Goal: Task Accomplishment & Management: Manage account settings

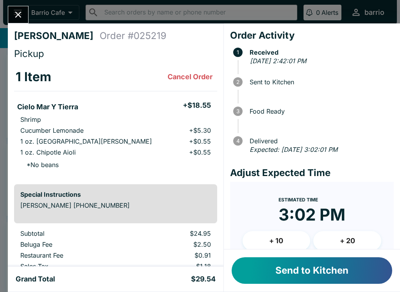
click at [277, 267] on button "Send to Kitchen" at bounding box center [311, 270] width 160 height 27
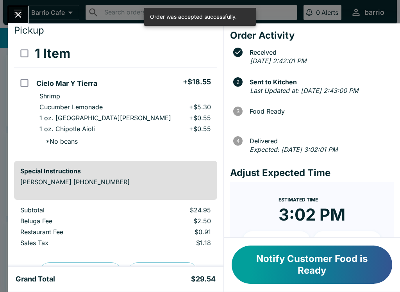
scroll to position [26, 0]
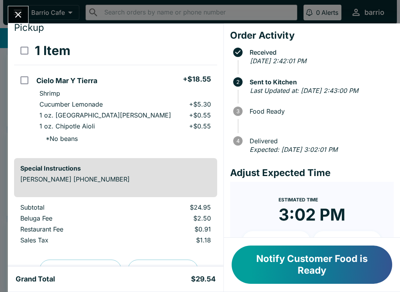
click at [20, 14] on icon "Close" at bounding box center [18, 14] width 11 height 11
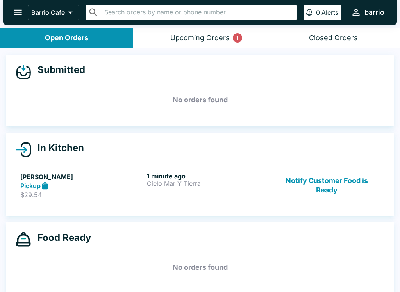
click at [149, 183] on p "Cielo Mar Y Tierra" at bounding box center [208, 183] width 123 height 7
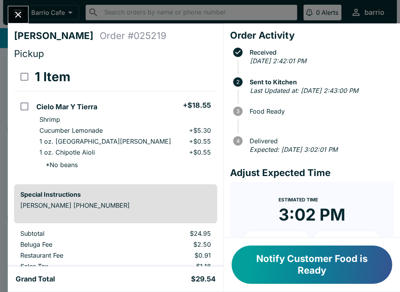
click at [21, 14] on icon "Close" at bounding box center [18, 14] width 11 height 11
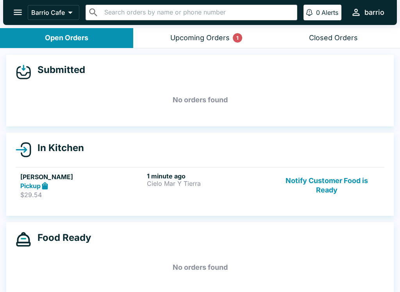
click at [172, 196] on div "1 minute ago Cielo Mar Y Tierra" at bounding box center [208, 185] width 123 height 27
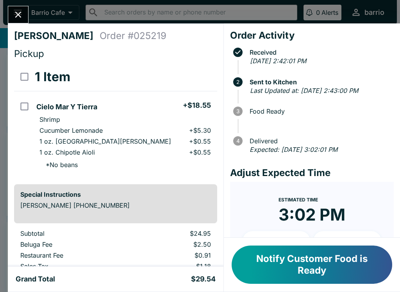
click at [293, 267] on button "Notify Customer Food is Ready" at bounding box center [311, 264] width 160 height 38
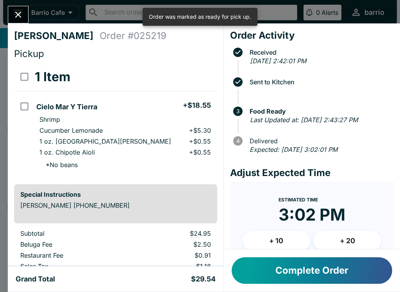
click at [5, 2] on div "[PERSON_NAME] Order # 025219 Pickup 1 Item Cielo Mar Y Tierra + $18.55 Shrimp C…" at bounding box center [200, 146] width 400 height 292
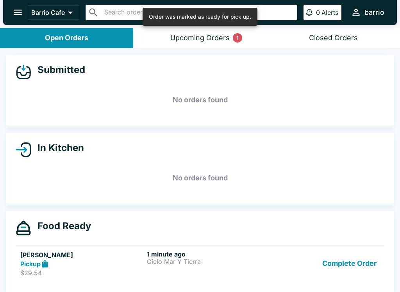
click at [10, 8] on button "open drawer" at bounding box center [18, 12] width 20 height 20
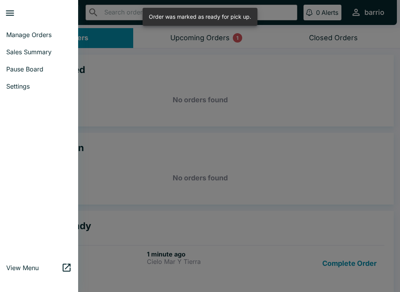
click at [123, 135] on div at bounding box center [200, 146] width 400 height 292
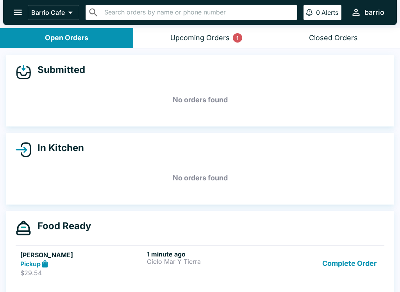
click at [90, 260] on div "Pickup" at bounding box center [81, 264] width 123 height 9
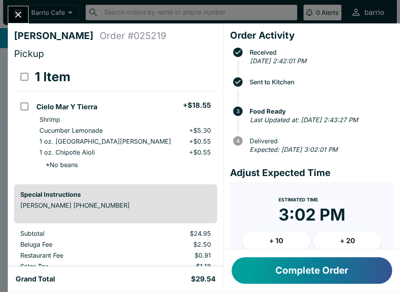
click at [17, 4] on div "[PERSON_NAME] Order # 025219 Pickup 1 Item Cielo Mar Y Tierra + $18.55 Shrimp C…" at bounding box center [200, 146] width 400 height 292
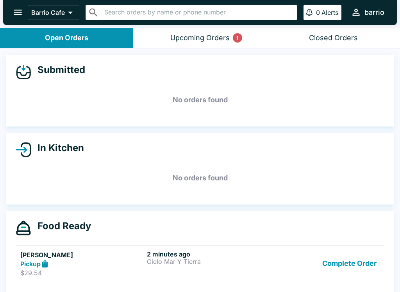
click at [19, 13] on icon "open drawer" at bounding box center [17, 12] width 11 height 11
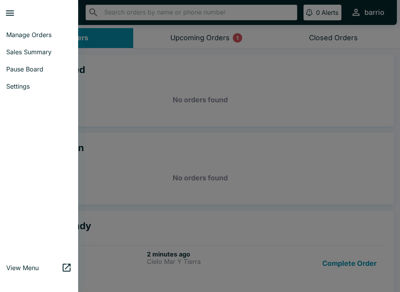
click at [23, 64] on link "Pause Board" at bounding box center [39, 68] width 78 height 17
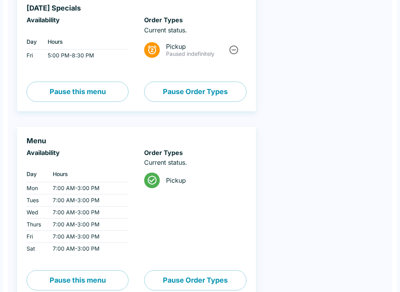
scroll to position [306, 0]
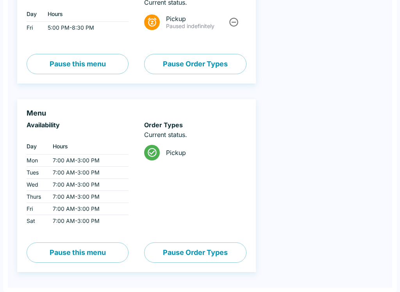
click at [91, 252] on button "Pause this menu" at bounding box center [78, 252] width 102 height 20
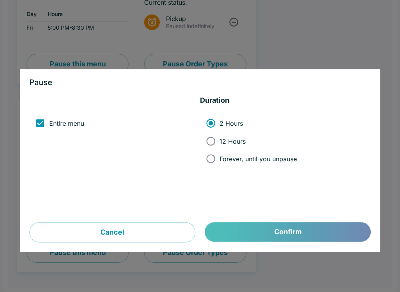
click at [231, 235] on button "Confirm" at bounding box center [287, 232] width 165 height 20
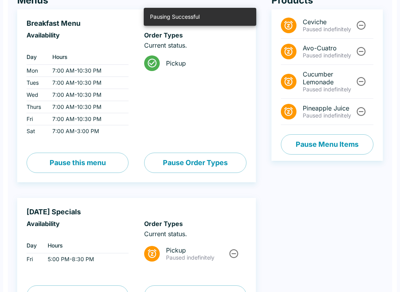
scroll to position [74, 0]
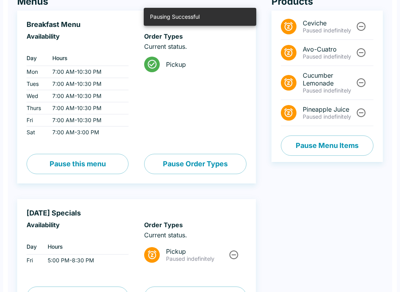
click at [87, 168] on button "Pause this menu" at bounding box center [78, 164] width 102 height 20
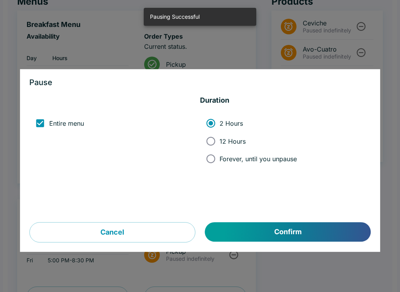
click at [276, 236] on button "Confirm" at bounding box center [287, 232] width 165 height 20
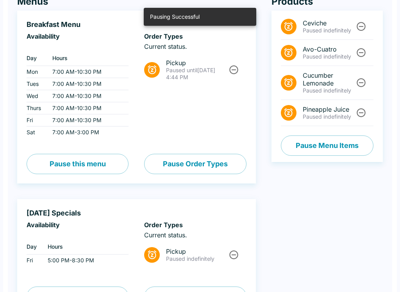
scroll to position [0, 0]
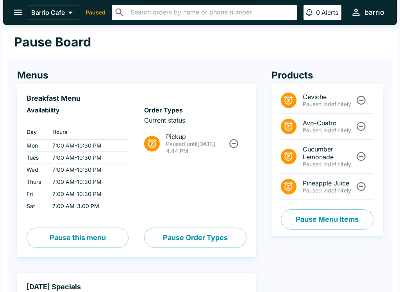
click at [14, 8] on icon "open drawer" at bounding box center [17, 12] width 11 height 11
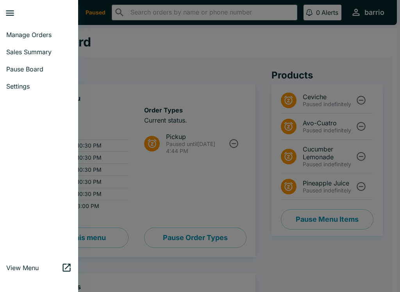
click at [34, 32] on span "Manage Orders" at bounding box center [39, 35] width 66 height 8
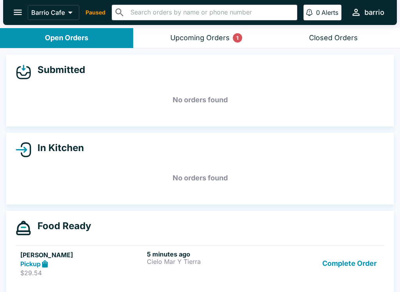
click at [356, 256] on button "Complete Order" at bounding box center [349, 263] width 60 height 27
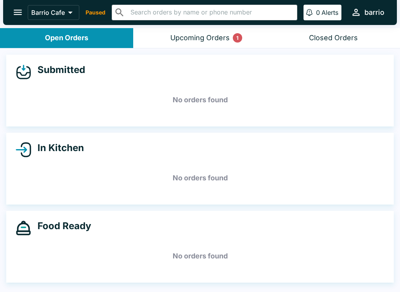
click at [13, 12] on icon "open drawer" at bounding box center [17, 12] width 11 height 11
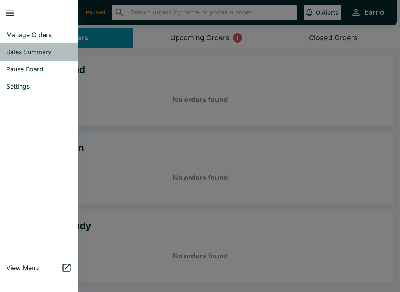
click at [35, 47] on link "Sales Summary" at bounding box center [39, 51] width 78 height 17
select select "03:00"
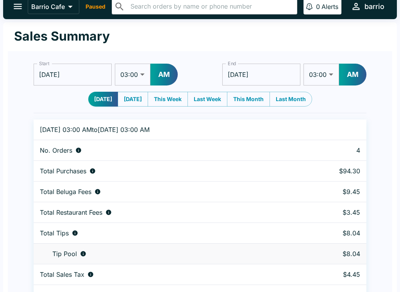
scroll to position [23, 0]
